Goal: Task Accomplishment & Management: Complete application form

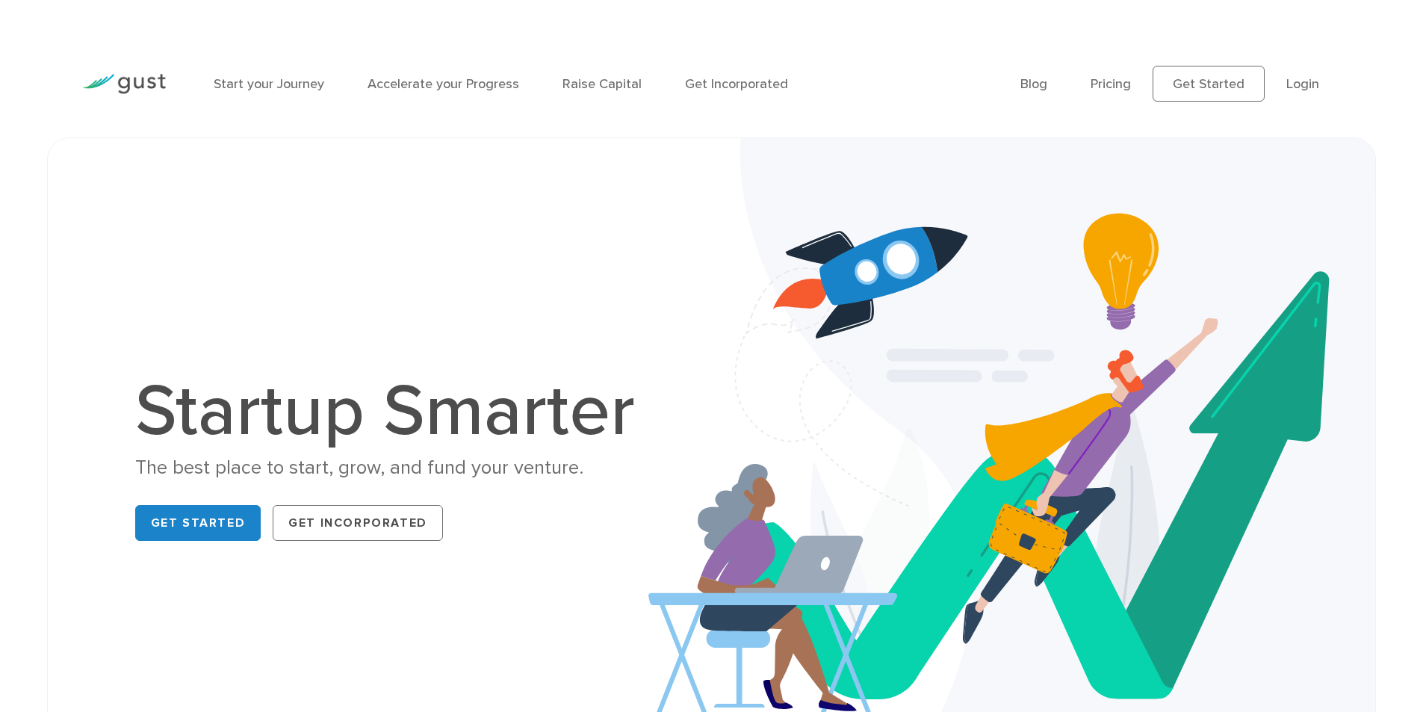
click at [1375, 125] on div "Start your Journey Accelerate your Progress Raise Capital Get Incorporated Blog…" at bounding box center [711, 84] width 1423 height 108
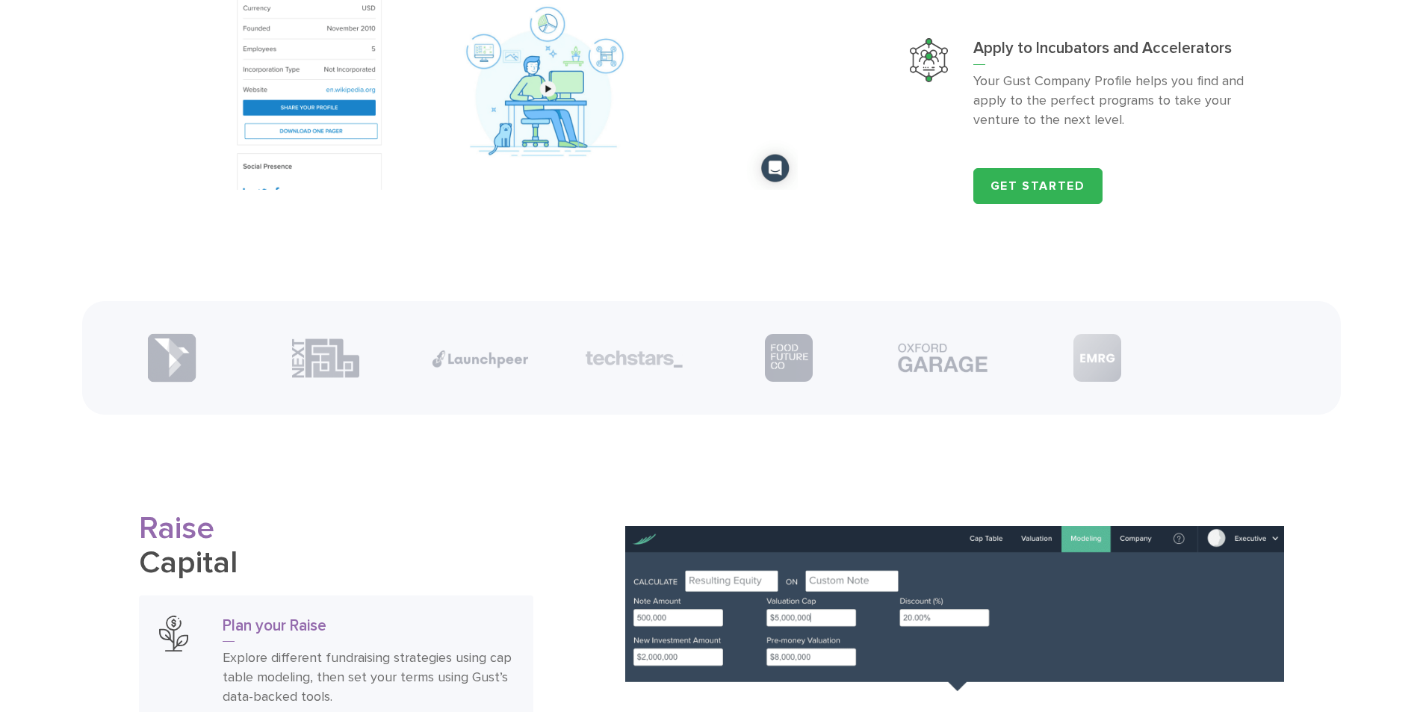
scroll to position [1867, 0]
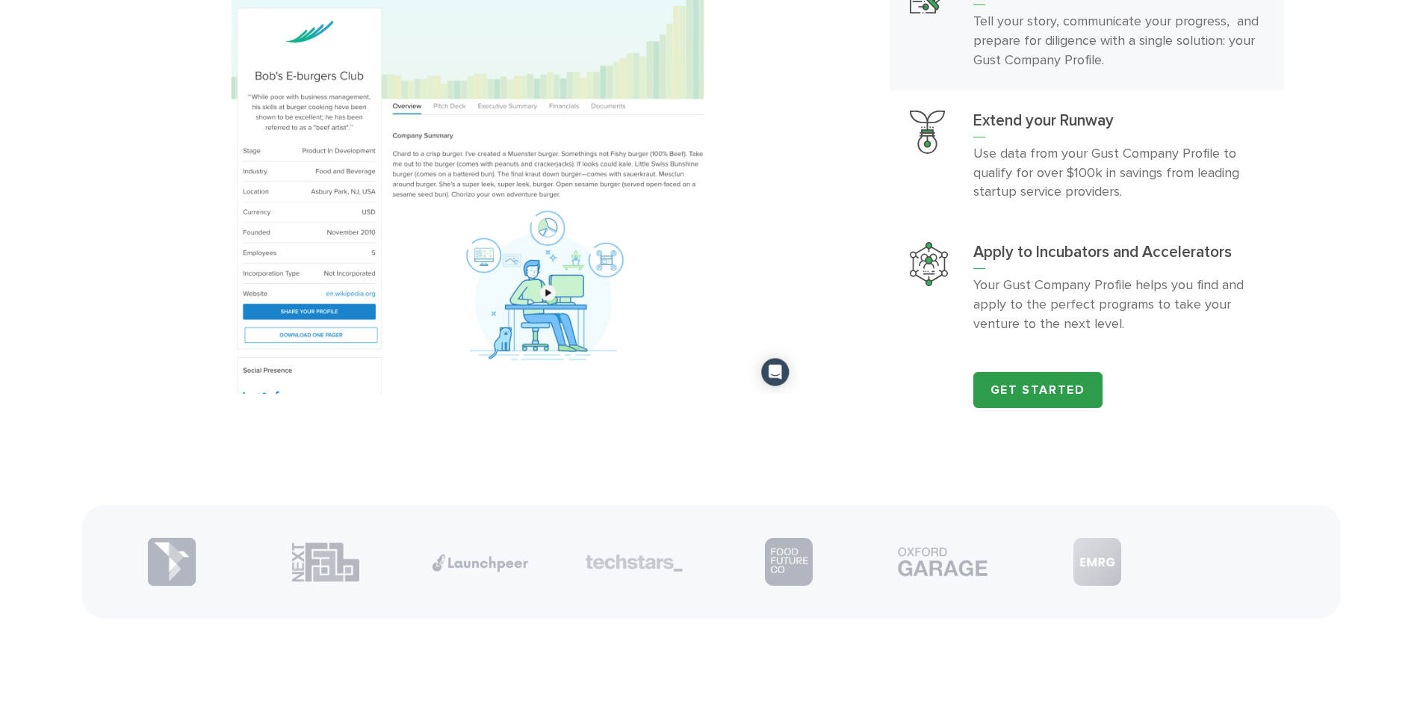
click at [1042, 408] on link "Get Started" at bounding box center [1037, 390] width 129 height 36
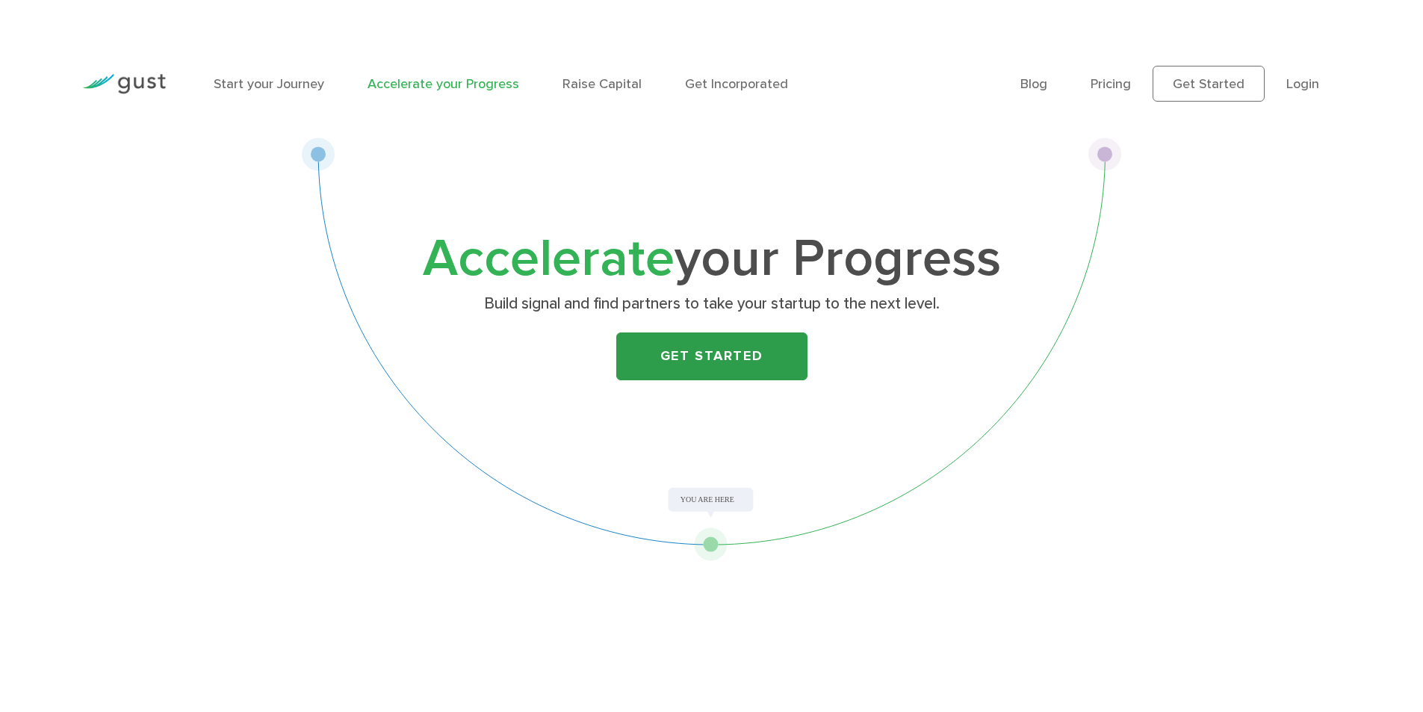
click at [690, 358] on link "Get Started" at bounding box center [711, 356] width 191 height 48
